Goal: Information Seeking & Learning: Learn about a topic

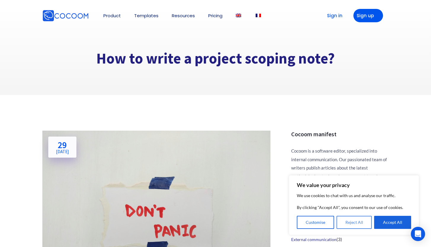
click at [352, 222] on button "Reject All" at bounding box center [355, 222] width 36 height 13
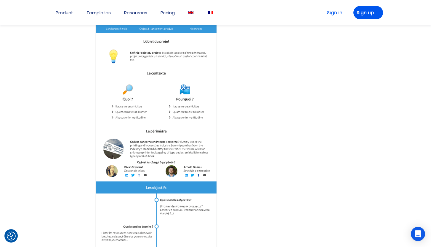
scroll to position [1542, 0]
click at [171, 100] on img at bounding box center [157, 100] width 124 height 304
click at [151, 93] on img at bounding box center [157, 100] width 124 height 304
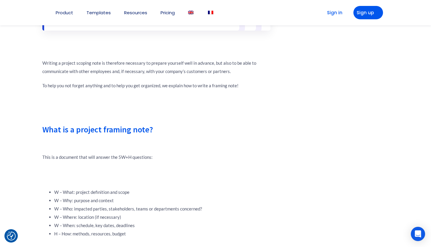
scroll to position [422, 0]
